Goal: Task Accomplishment & Management: Manage account settings

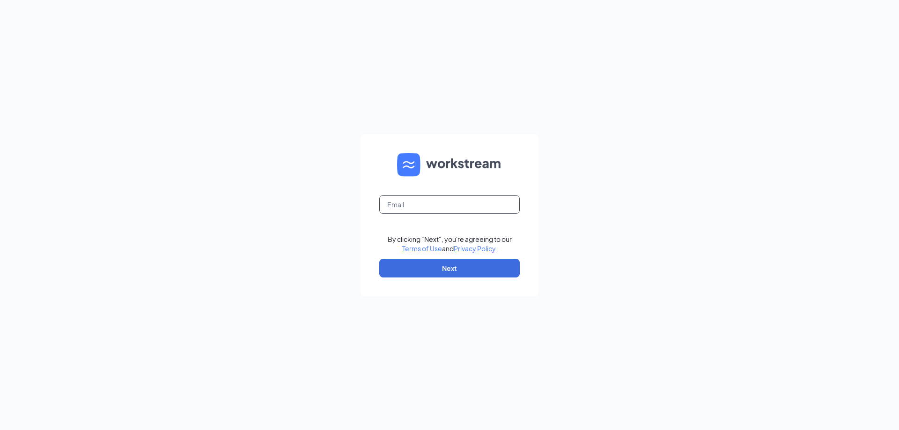
click at [429, 208] on input "text" at bounding box center [449, 204] width 140 height 19
click at [410, 207] on input "text" at bounding box center [449, 204] width 140 height 19
type input "[EMAIL_ADDRESS][DOMAIN_NAME]"
click at [439, 271] on button "Next" at bounding box center [449, 268] width 140 height 19
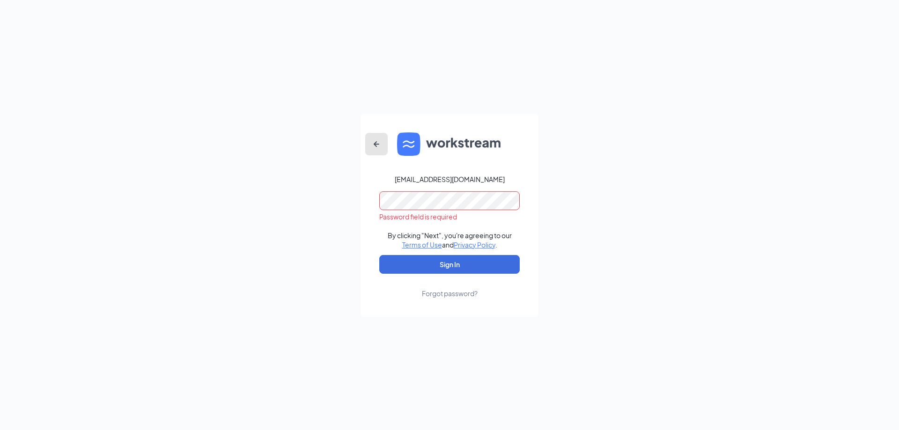
click at [376, 143] on icon "ArrowLeftNew" at bounding box center [376, 144] width 11 height 11
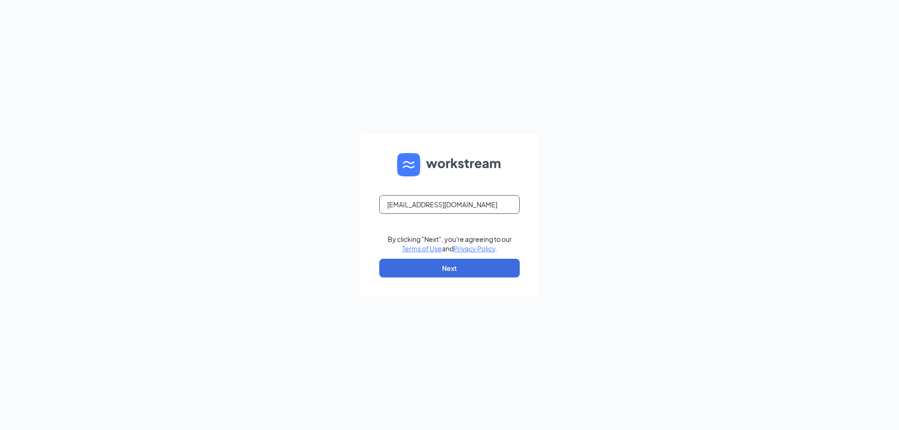
click at [451, 205] on input "[EMAIL_ADDRESS][DOMAIN_NAME]" at bounding box center [449, 204] width 140 height 19
type input "x"
type input "[EMAIL_ADDRESS][DOMAIN_NAME]"
click at [437, 267] on button "Next" at bounding box center [449, 268] width 140 height 19
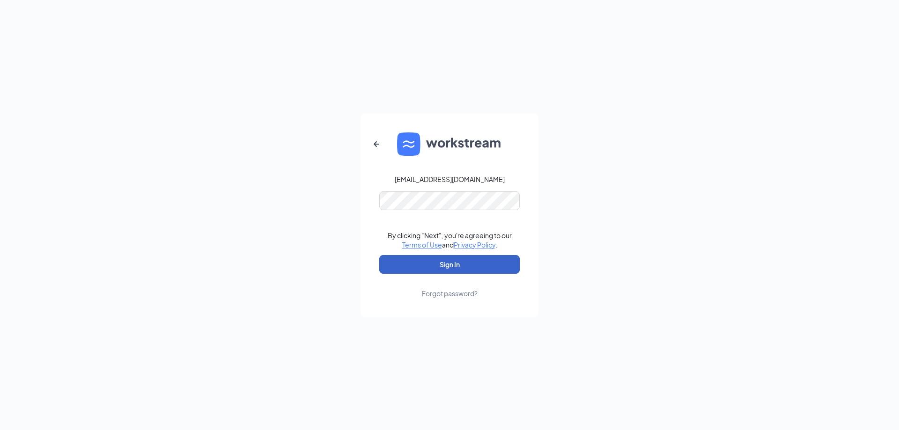
click at [439, 264] on button "Sign In" at bounding box center [449, 264] width 140 height 19
